Goal: Task Accomplishment & Management: Manage account settings

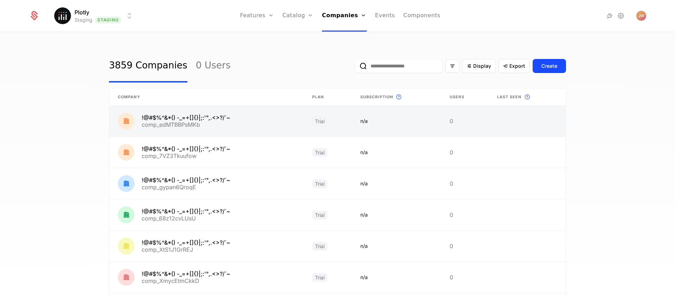
click at [209, 116] on link at bounding box center [206, 121] width 194 height 31
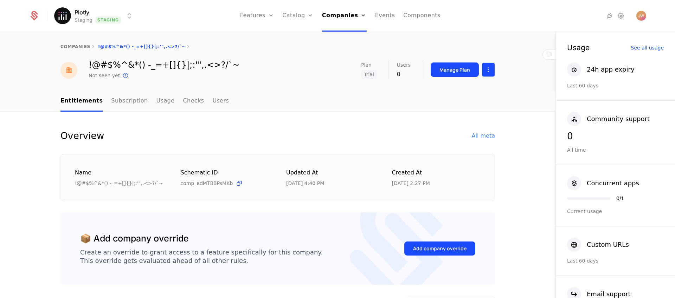
click at [488, 71] on html "Plotly Staging Staging Features Features Flags Catalog Plans Add Ons Credits Co…" at bounding box center [337, 149] width 675 height 298
click at [460, 85] on div "Edit company Delete company" at bounding box center [459, 98] width 75 height 37
click at [456, 88] on div "Edit company" at bounding box center [453, 91] width 44 height 10
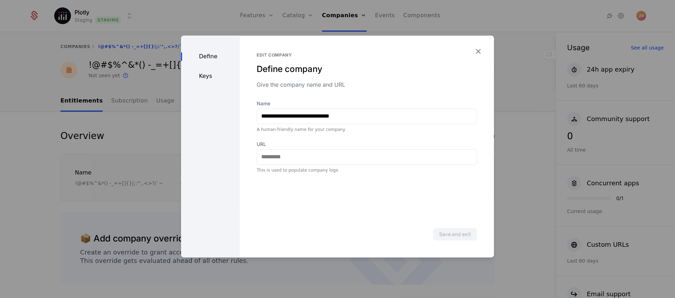
click at [197, 71] on div "Define Keys" at bounding box center [210, 147] width 59 height 222
click at [203, 74] on div "Keys" at bounding box center [210, 76] width 59 height 8
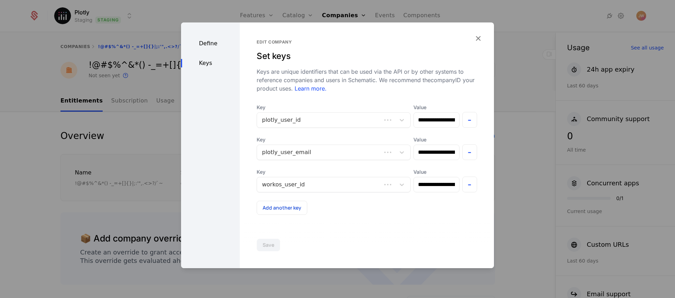
scroll to position [3, 0]
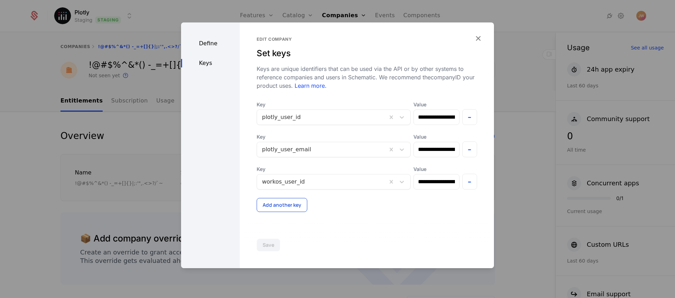
click at [289, 207] on button "Add another key" at bounding box center [282, 205] width 51 height 14
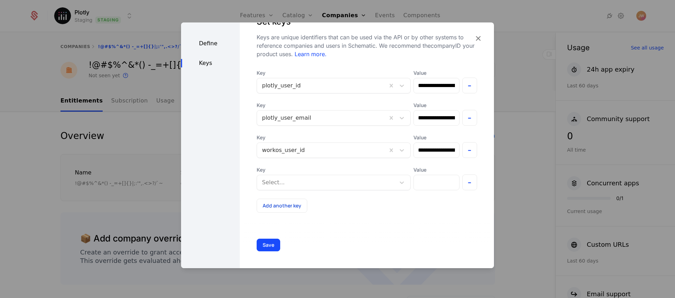
click at [301, 186] on div at bounding box center [326, 183] width 129 height 10
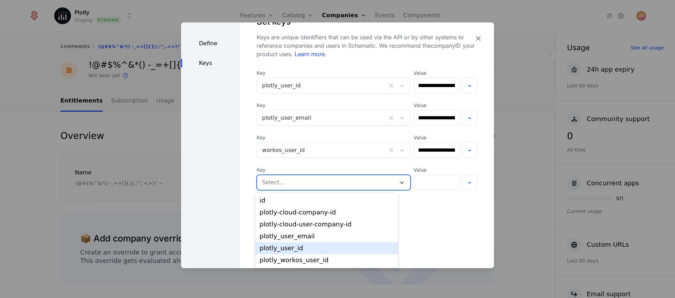
scroll to position [23, 0]
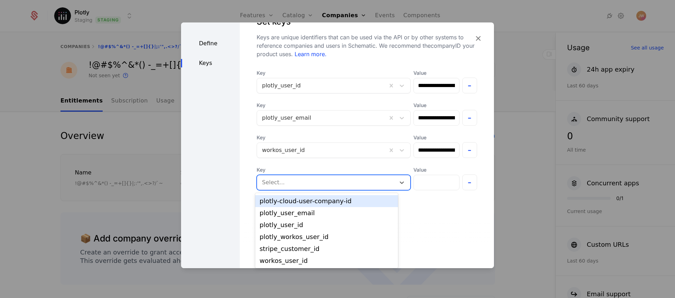
click at [409, 195] on div "**********" at bounding box center [367, 141] width 220 height 143
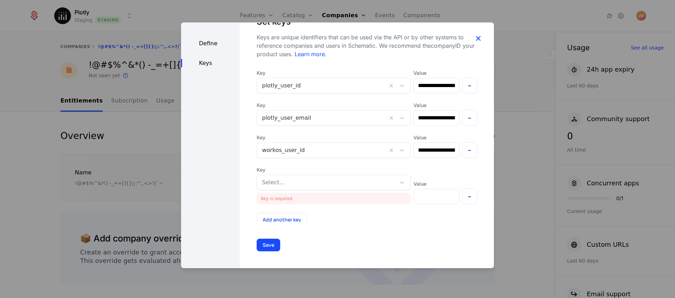
click at [476, 40] on icon "button" at bounding box center [477, 38] width 9 height 9
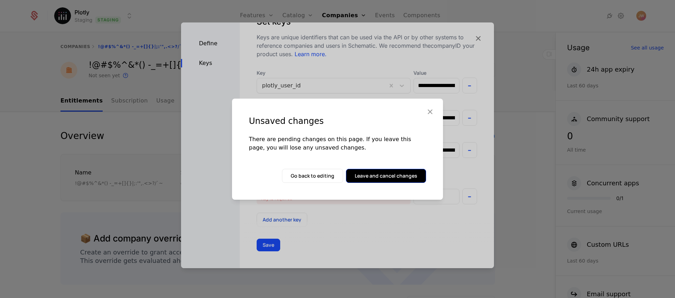
click at [373, 179] on button "Leave and cancel changes" at bounding box center [386, 176] width 80 height 14
